Goal: Task Accomplishment & Management: Use online tool/utility

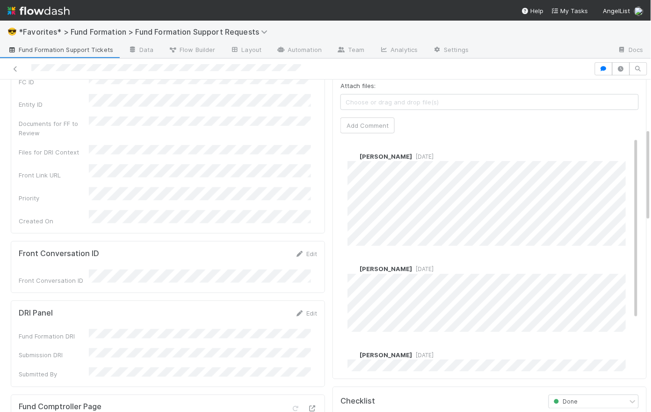
scroll to position [175, 0]
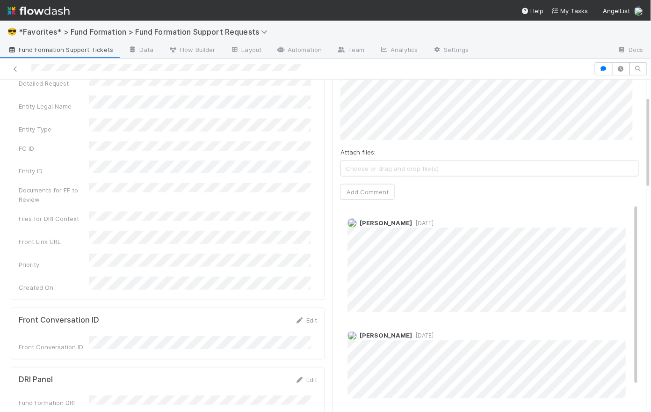
scroll to position [0, 0]
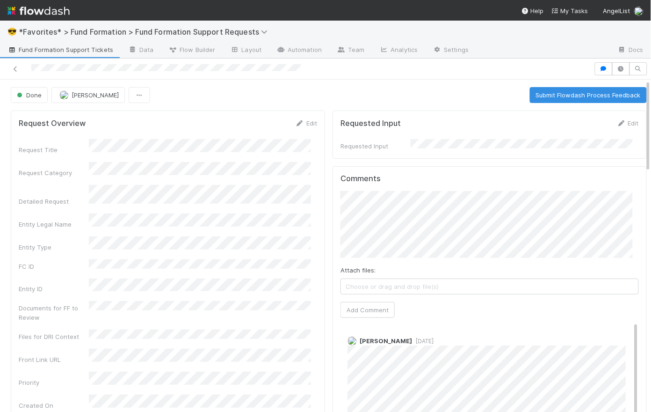
click at [50, 54] on span "Fund Formation Support Tickets" at bounding box center [60, 49] width 106 height 9
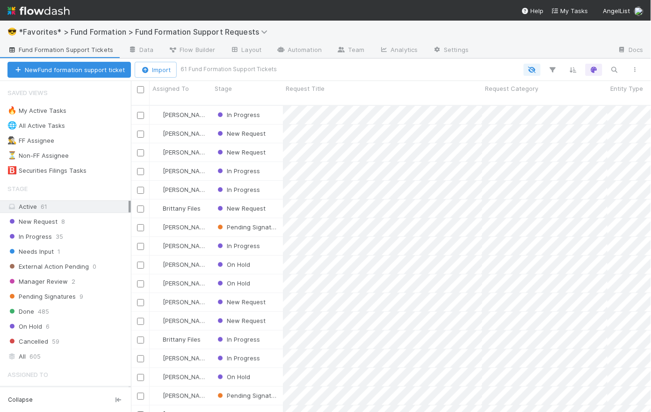
scroll to position [308, 514]
click at [65, 355] on div "All 605" at bounding box center [67, 356] width 121 height 12
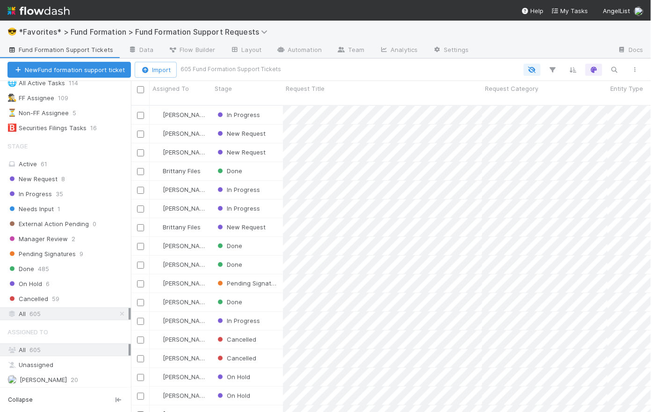
scroll to position [102, 0]
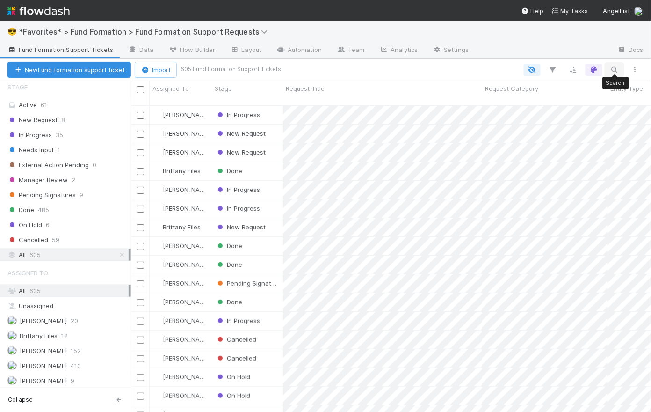
click at [615, 67] on icon "button" at bounding box center [614, 69] width 9 height 8
click at [550, 53] on input at bounding box center [567, 53] width 94 height 11
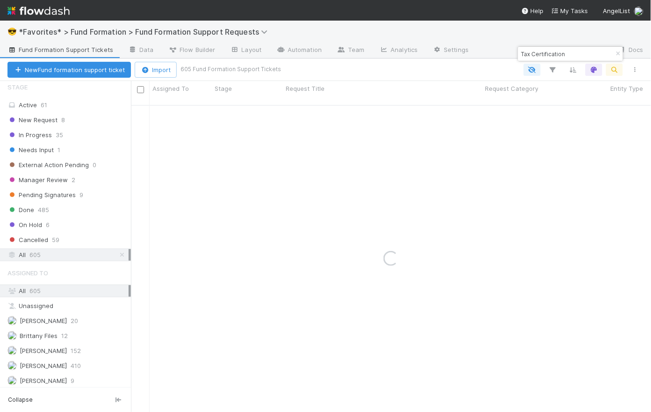
click at [577, 54] on input "Tax Certification" at bounding box center [567, 53] width 94 height 11
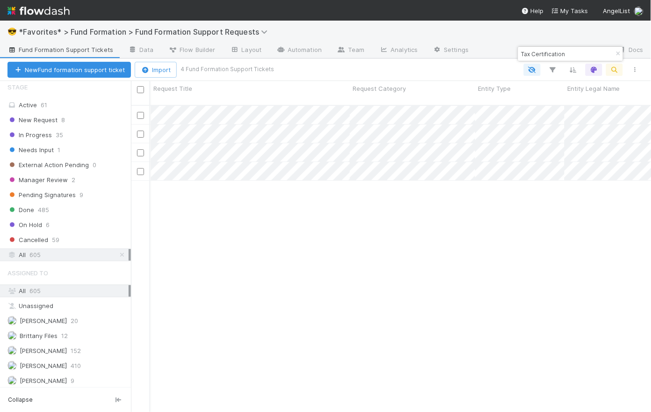
scroll to position [0, 0]
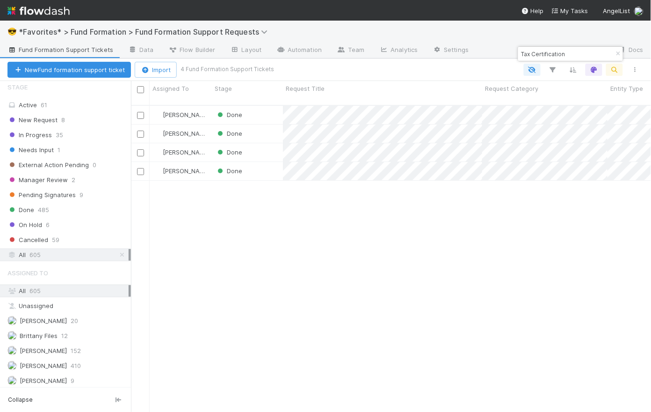
drag, startPoint x: 570, startPoint y: 54, endPoint x: 520, endPoint y: 50, distance: 50.7
click at [520, 50] on input "Tax Certification" at bounding box center [567, 53] width 94 height 11
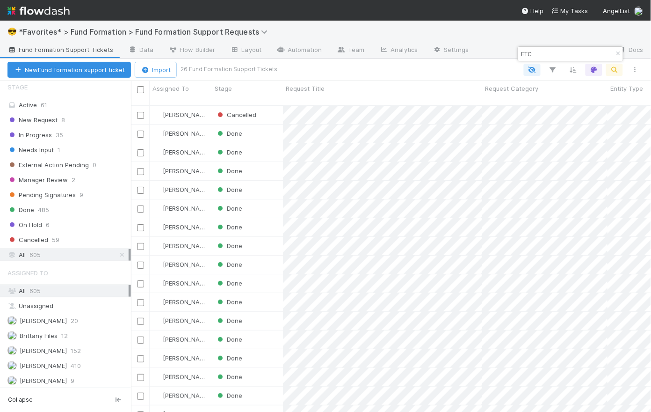
click at [545, 53] on input "ETC" at bounding box center [567, 53] width 94 height 11
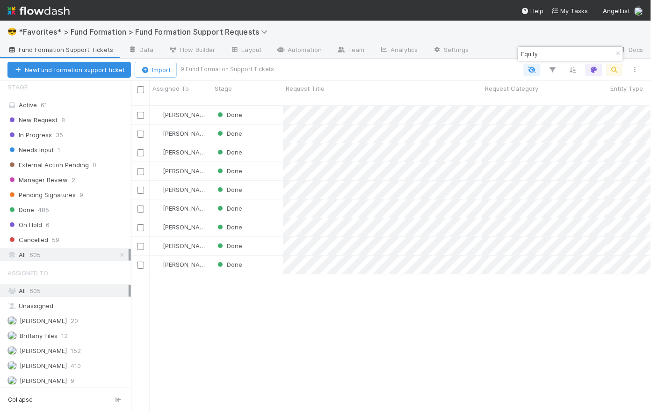
scroll to position [308, 514]
type input "Equity"
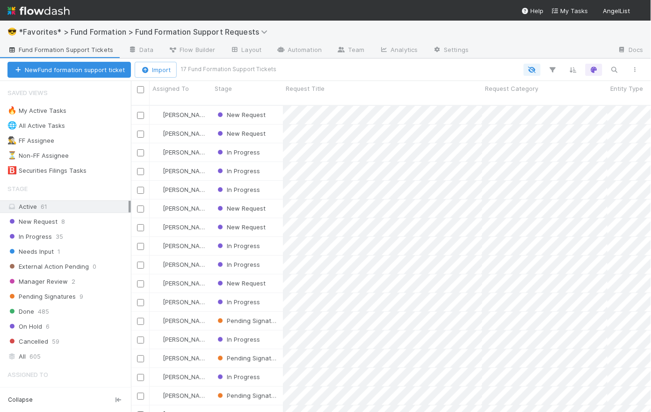
scroll to position [308, 514]
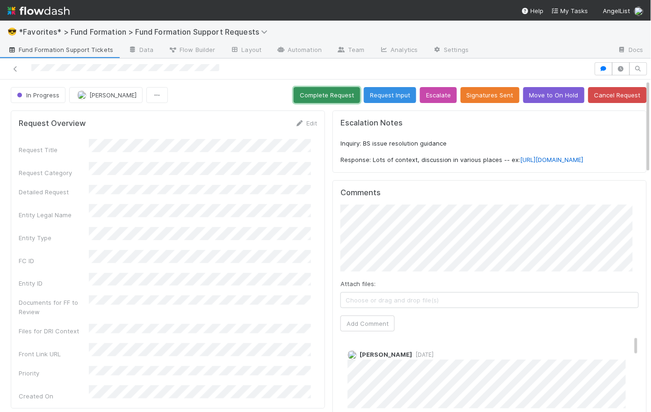
click at [322, 90] on button "Complete Request" at bounding box center [327, 95] width 66 height 16
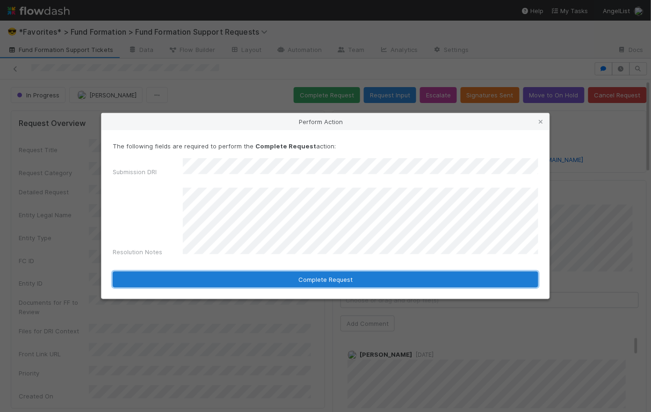
click at [322, 271] on button "Complete Request" at bounding box center [326, 279] width 426 height 16
